Goal: Task Accomplishment & Management: Complete application form

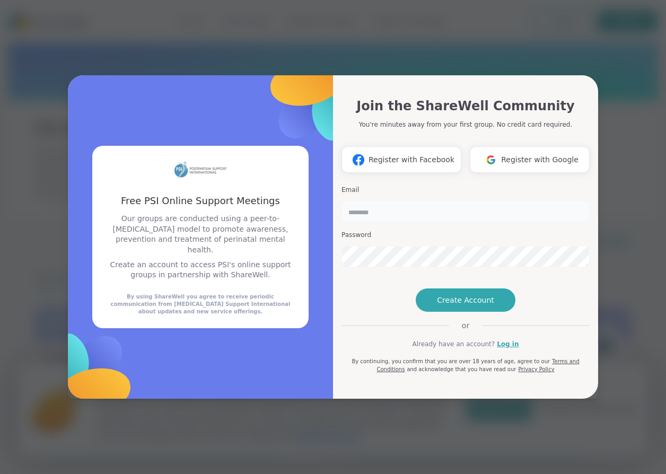
click at [366, 201] on input "email" at bounding box center [466, 211] width 248 height 21
type input "*"
type input "**********"
click at [469, 305] on span "Create Account" at bounding box center [465, 300] width 57 height 11
click at [471, 305] on span "Create Account" at bounding box center [465, 300] width 57 height 11
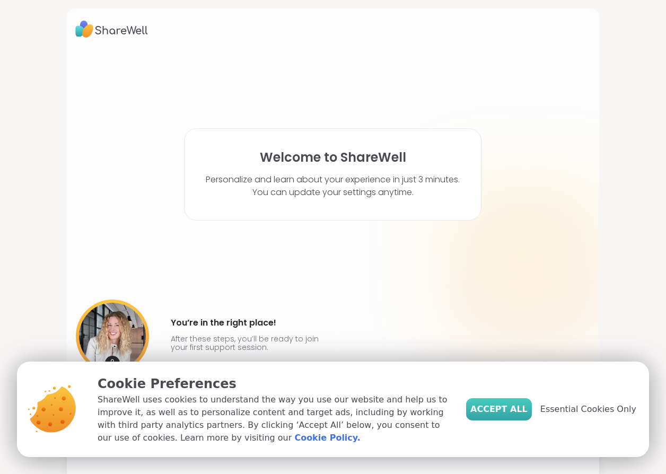
click at [513, 409] on span "Accept All" at bounding box center [498, 409] width 57 height 13
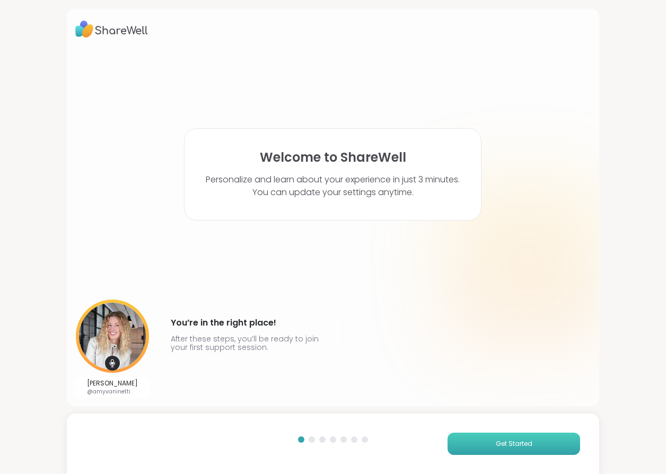
click at [496, 441] on span "Get Started" at bounding box center [514, 444] width 37 height 10
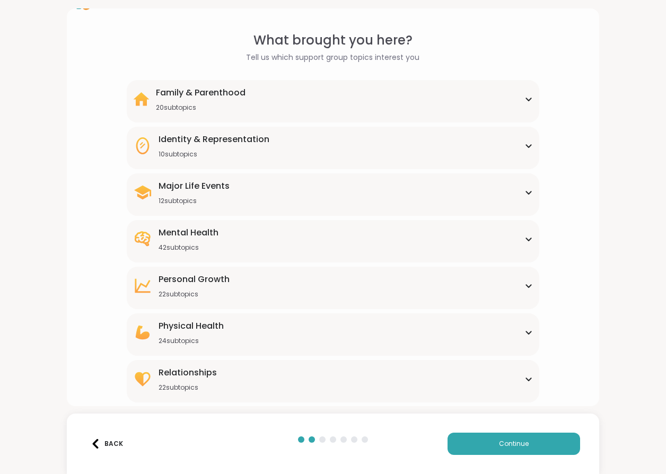
scroll to position [41, 0]
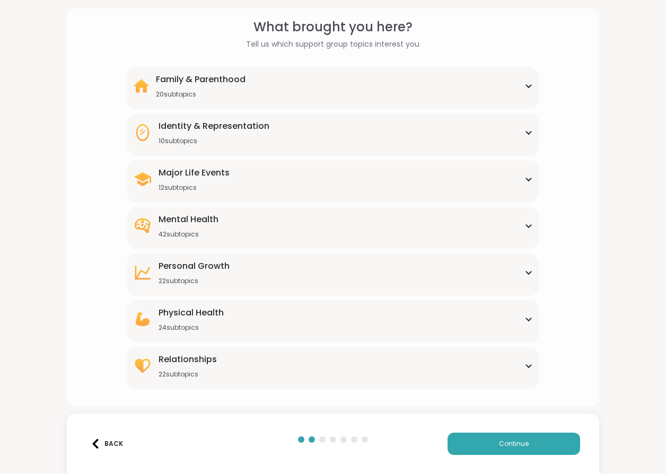
click at [524, 228] on icon at bounding box center [528, 225] width 8 height 5
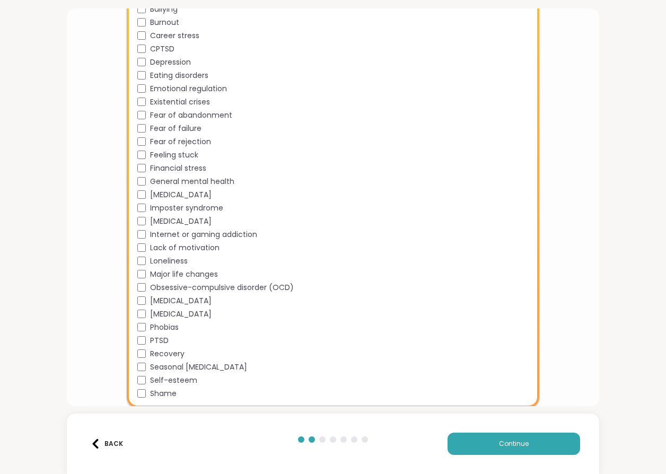
scroll to position [130, 0]
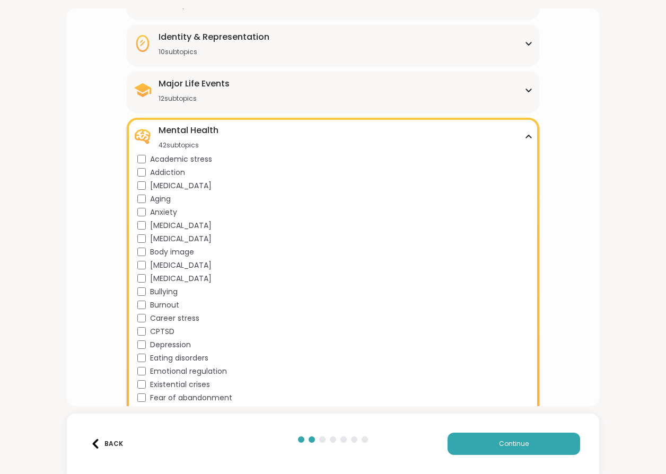
click at [224, 98] on div "12 subtopics" at bounding box center [194, 98] width 71 height 8
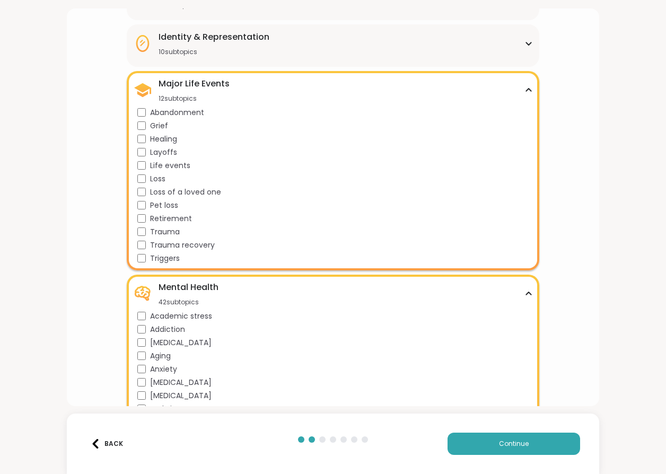
click at [225, 95] on div "12 subtopics" at bounding box center [194, 98] width 71 height 8
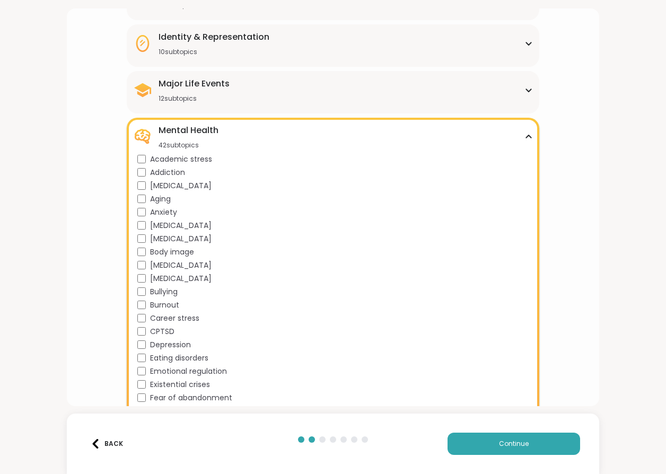
click at [240, 57] on div "Identity & Representation 10 subtopics BIPOC Support Cultural adjustment Gender…" at bounding box center [333, 45] width 413 height 42
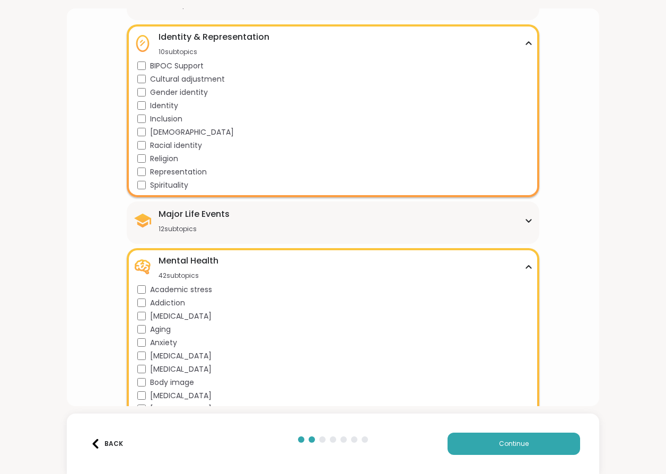
click at [240, 57] on div "Identity & Representation 10 subtopics BIPOC Support Cultural adjustment Gender…" at bounding box center [333, 110] width 413 height 173
